Goal: Task Accomplishment & Management: Manage account settings

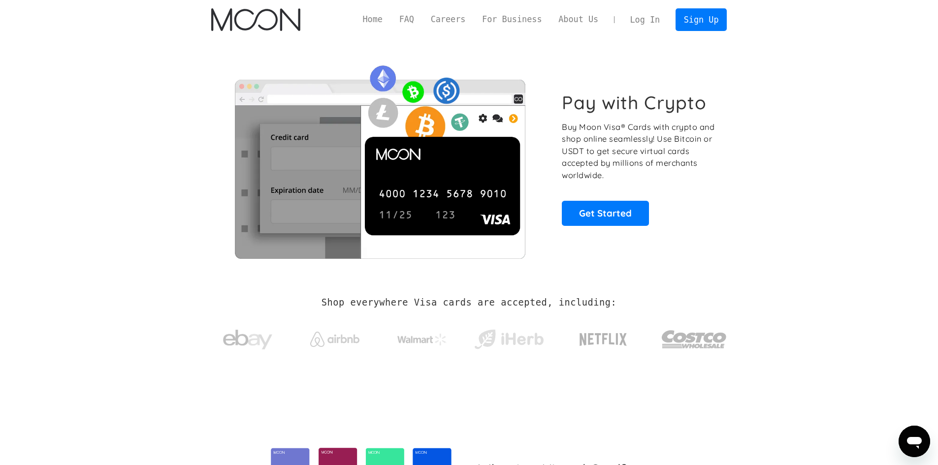
click at [644, 18] on link "Log In" at bounding box center [645, 20] width 46 height 22
